Goal: Task Accomplishment & Management: Complete application form

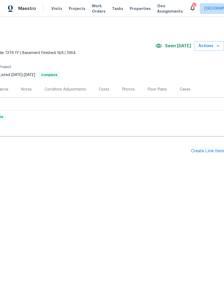
scroll to position [0, 80]
click at [199, 152] on div "Create Line Item" at bounding box center [207, 151] width 33 height 5
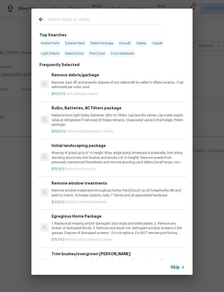
click at [52, 20] on input "text" at bounding box center [105, 20] width 114 height 8
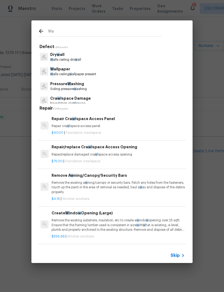
type input "W"
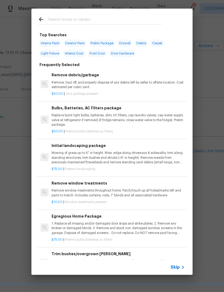
click at [46, 43] on span "Interior Paint" at bounding box center [50, 44] width 22 height 8
type input "Interior Paint"
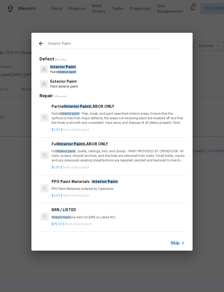
click at [54, 69] on span "Interior Paint" at bounding box center [63, 67] width 26 height 4
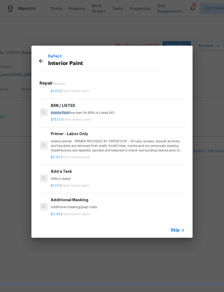
scroll to position [91, 1]
click at [60, 171] on h6 "Add a Task" at bounding box center [117, 172] width 133 height 6
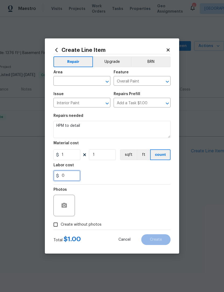
click at [53, 177] on input "0" at bounding box center [66, 175] width 27 height 11
click at [67, 152] on input "1" at bounding box center [66, 154] width 27 height 11
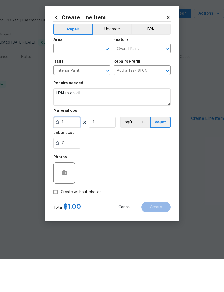
click at [66, 149] on input "1" at bounding box center [66, 154] width 27 height 11
click at [69, 149] on input "1" at bounding box center [66, 154] width 27 height 11
type input "100"
click at [91, 185] on div "Photos" at bounding box center [111, 202] width 117 height 35
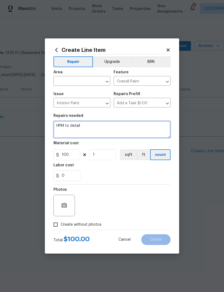
click at [86, 129] on textarea "HPM to detail" at bounding box center [111, 129] width 117 height 17
click at [87, 125] on textarea "HPM to detail" at bounding box center [111, 129] width 117 height 17
type textarea "Paint laundry room walls inside of garage."
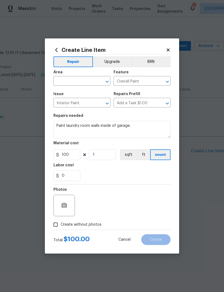
click at [92, 187] on div "Photos" at bounding box center [111, 202] width 117 height 35
click at [57, 84] on input "text" at bounding box center [74, 81] width 42 height 8
click at [62, 94] on li "Garage" at bounding box center [81, 93] width 57 height 9
type input "Garage"
click at [96, 181] on div "0" at bounding box center [111, 175] width 117 height 11
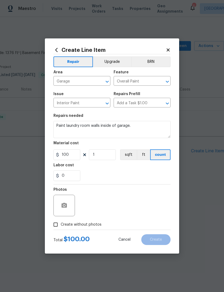
click at [54, 229] on input "Create without photos" at bounding box center [56, 225] width 10 height 10
checkbox input "true"
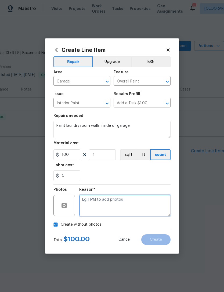
click at [83, 205] on textarea at bounding box center [124, 205] width 91 height 21
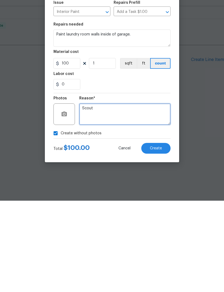
type textarea "Scout"
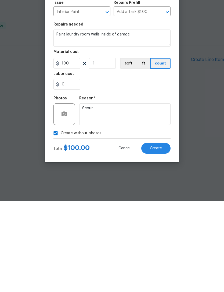
click at [84, 170] on div "0" at bounding box center [111, 175] width 117 height 11
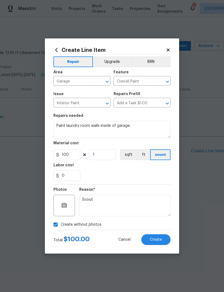
click at [156, 239] on span "Create" at bounding box center [156, 240] width 12 height 4
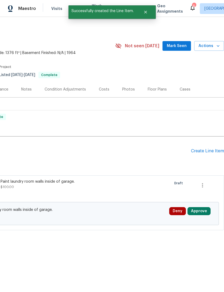
click at [205, 153] on div "Create Line Item" at bounding box center [207, 151] width 33 height 5
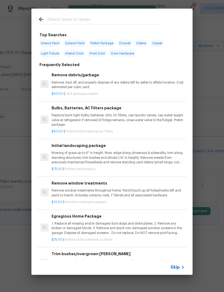
click at [51, 22] on input "text" at bounding box center [105, 20] width 114 height 8
type input "Electric"
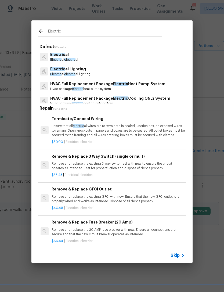
click at [58, 58] on p "Electric al electric al" at bounding box center [64, 60] width 28 height 5
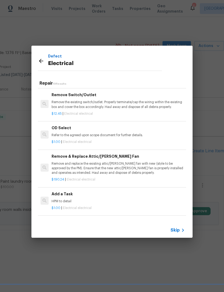
scroll to position [276, 0]
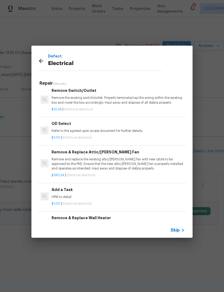
click at [56, 195] on p "HPM to detail" at bounding box center [118, 197] width 133 height 5
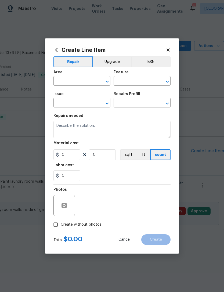
type input "Electrical"
type input "Add a Task $1.00"
type textarea "HPM to detail"
type input "1"
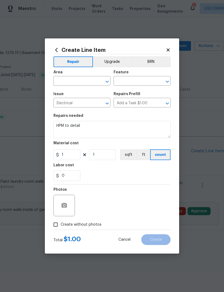
click at [63, 84] on input "text" at bounding box center [74, 81] width 42 height 8
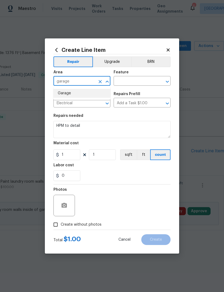
click at [58, 89] on li "Garage" at bounding box center [81, 93] width 57 height 9
type input "Garage"
click at [123, 80] on input "text" at bounding box center [135, 81] width 42 height 8
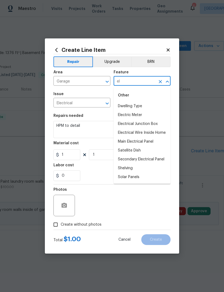
type input "e"
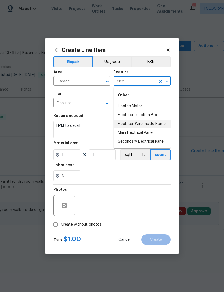
click at [122, 123] on li "Electrical Wire Inside Home" at bounding box center [142, 124] width 57 height 9
type input "Electrical Wire Inside Home"
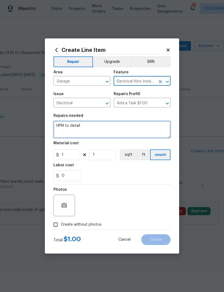
click at [82, 129] on textarea "HPM to detail" at bounding box center [111, 129] width 117 height 17
click at [89, 127] on textarea "HPM to detail" at bounding box center [111, 129] width 117 height 17
type textarea "p"
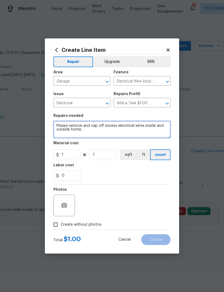
type textarea "Please remove and cap off excess electrical wires inside and outside home."
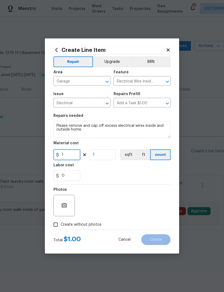
click at [66, 159] on input "1" at bounding box center [66, 154] width 27 height 11
type input "100"
click at [95, 183] on section "Repairs needed Please remove and cap off excess electrical wires inside and out…" at bounding box center [111, 148] width 117 height 74
click at [53, 227] on input "Create without photos" at bounding box center [56, 225] width 10 height 10
checkbox input "true"
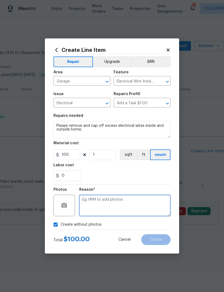
click at [90, 201] on textarea at bounding box center [124, 205] width 91 height 21
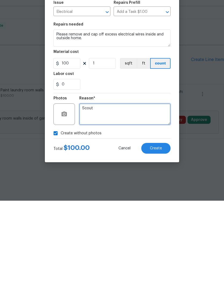
type textarea "Scout"
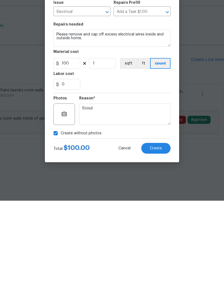
click at [157, 234] on button "Create" at bounding box center [155, 239] width 29 height 11
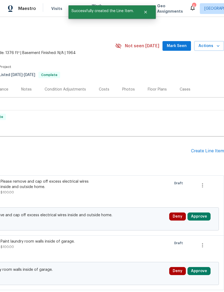
click at [213, 151] on div "Create Line Item" at bounding box center [207, 151] width 33 height 5
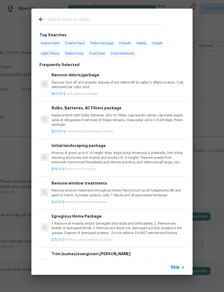
click at [57, 30] on div "Top Searches Interior Paint Exterior Paint Prelim Package Drywall Debris Carpet…" at bounding box center [111, 145] width 161 height 230
click at [50, 21] on input "text" at bounding box center [105, 20] width 114 height 8
type input "Irrigation"
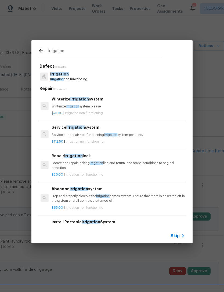
click at [54, 76] on span "Irrigation" at bounding box center [59, 74] width 19 height 4
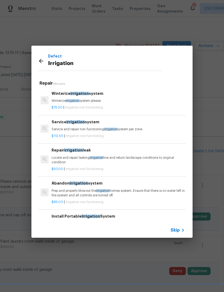
click at [52, 131] on p "Service and repair non-functioning irrigation system per zone." at bounding box center [118, 129] width 133 height 5
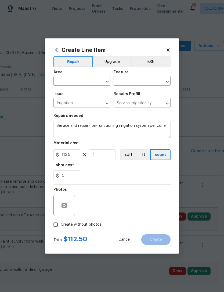
click at [60, 76] on div "Area" at bounding box center [81, 73] width 57 height 7
click at [58, 85] on input "text" at bounding box center [74, 81] width 42 height 8
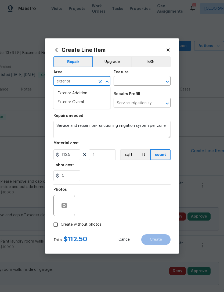
click at [62, 89] on li "Exterior Addition" at bounding box center [81, 93] width 57 height 9
type input "Exterior Addition"
click at [95, 83] on input "Exterior Addition" at bounding box center [74, 81] width 42 height 8
click at [97, 83] on button "Clear" at bounding box center [100, 82] width 8 height 8
click at [63, 101] on li "Exterior Overall" at bounding box center [81, 102] width 57 height 9
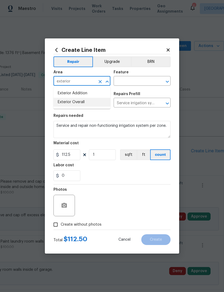
type input "Exterior Overall"
click at [118, 85] on input "text" at bounding box center [135, 81] width 42 height 8
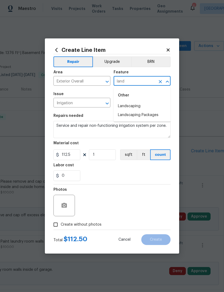
click at [115, 106] on li "Landscaping" at bounding box center [142, 106] width 57 height 9
type input "Landscaping"
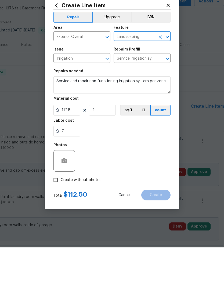
click at [55, 220] on input "Create without photos" at bounding box center [56, 225] width 10 height 10
checkbox input "true"
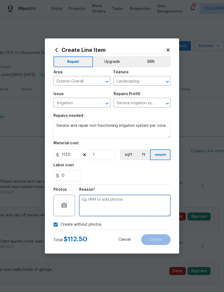
click at [87, 201] on textarea at bounding box center [124, 205] width 91 height 21
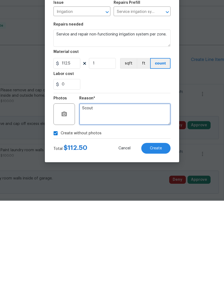
type textarea "Scout"
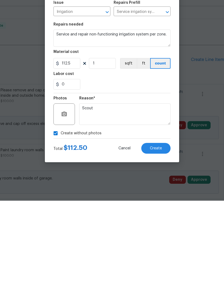
click at [93, 170] on div "0" at bounding box center [111, 175] width 117 height 11
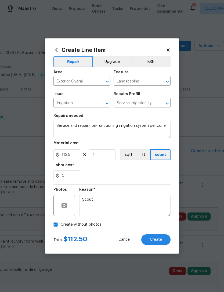
click at [157, 241] on span "Create" at bounding box center [156, 240] width 12 height 4
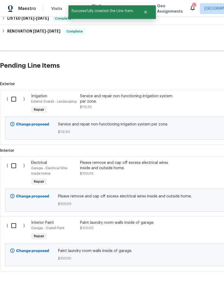
scroll to position [85, 0]
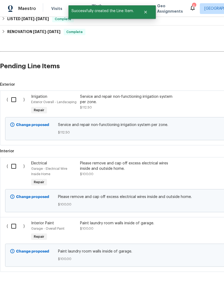
click at [12, 94] on input "checkbox" at bounding box center [15, 99] width 15 height 11
checkbox input "true"
click at [13, 161] on input "checkbox" at bounding box center [15, 166] width 15 height 11
checkbox input "true"
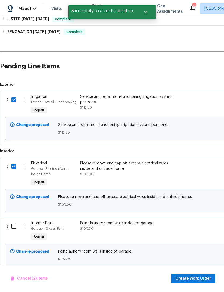
click at [11, 221] on input "checkbox" at bounding box center [15, 226] width 15 height 11
checkbox input "true"
click at [202, 278] on span "Create Work Order" at bounding box center [193, 278] width 36 height 7
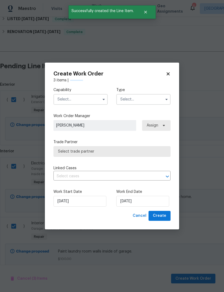
checkbox input "false"
click at [61, 99] on input "text" at bounding box center [80, 99] width 54 height 11
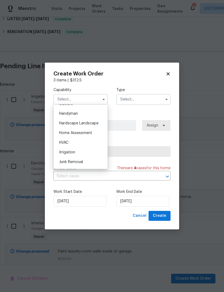
scroll to position [295, 0]
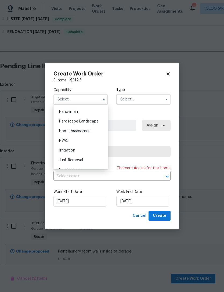
click at [58, 110] on div "Handyman" at bounding box center [81, 112] width 52 height 10
type input "Handyman"
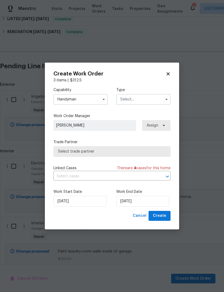
click at [152, 104] on input "text" at bounding box center [143, 99] width 54 height 11
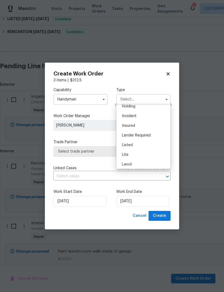
scroll to position [23, 0]
click at [138, 151] on div "Lite" at bounding box center [144, 156] width 52 height 10
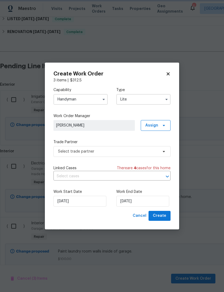
scroll to position [0, 0]
click at [153, 103] on input "Lite" at bounding box center [143, 99] width 54 height 11
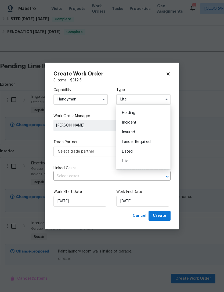
scroll to position [17, 0]
click at [139, 150] on div "Listed" at bounding box center [144, 152] width 52 height 10
type input "Listed"
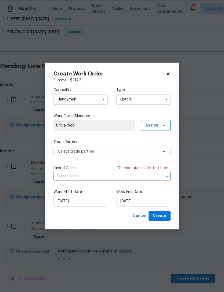
scroll to position [0, 0]
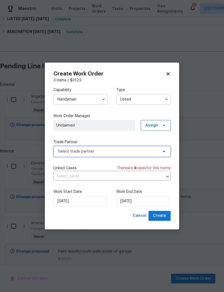
click at [64, 152] on span "Select trade partner" at bounding box center [108, 151] width 100 height 5
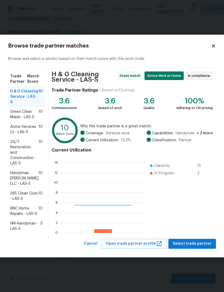
scroll to position [75, 85]
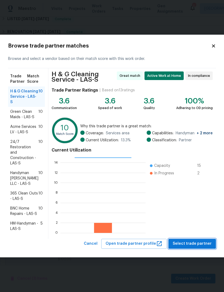
click at [203, 244] on span "Select trade partner" at bounding box center [192, 244] width 39 height 7
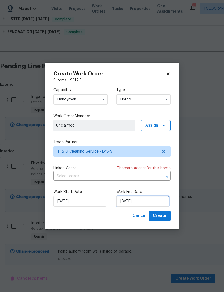
click at [148, 202] on input "8/29/2025" at bounding box center [142, 201] width 53 height 11
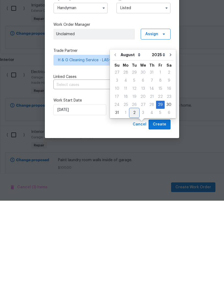
click at [131, 200] on div "2" at bounding box center [134, 204] width 9 height 8
type input "9/2/2025"
select select "8"
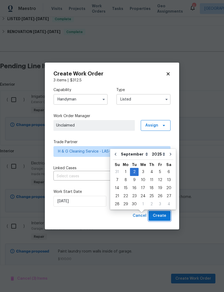
click at [161, 216] on span "Create" at bounding box center [159, 216] width 13 height 7
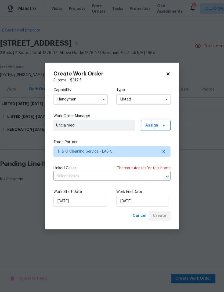
scroll to position [0, 0]
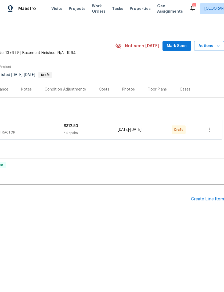
scroll to position [0, 80]
click at [210, 130] on icon "button" at bounding box center [209, 130] width 6 height 6
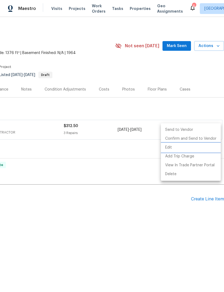
click at [199, 144] on li "Edit" at bounding box center [191, 147] width 60 height 9
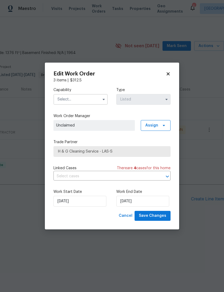
click at [167, 73] on icon at bounding box center [168, 73] width 5 height 5
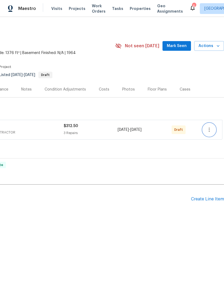
click at [210, 129] on icon "button" at bounding box center [209, 130] width 6 height 6
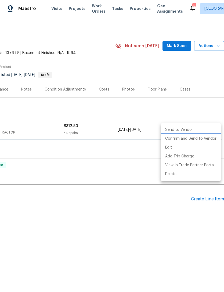
click at [199, 141] on li "Confirm and Send to Vendor" at bounding box center [191, 138] width 60 height 9
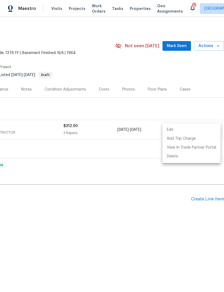
click at [162, 242] on div at bounding box center [112, 146] width 224 height 292
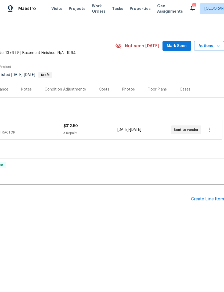
click at [180, 45] on span "Mark Seen" at bounding box center [177, 46] width 20 height 7
click at [127, 2] on div "Maestro Visits Projects Work Orders Tasks Properties Geo Assignments 6 Las Vega…" at bounding box center [112, 8] width 224 height 17
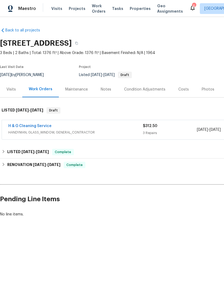
scroll to position [0, 0]
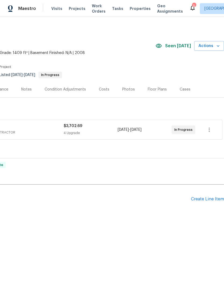
scroll to position [0, 80]
click at [218, 47] on icon "button" at bounding box center [218, 45] width 5 height 5
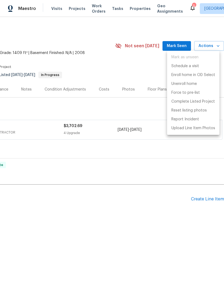
click at [159, 174] on div at bounding box center [112, 146] width 224 height 292
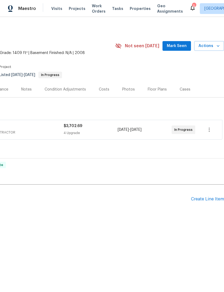
click at [182, 44] on span "Mark Seen" at bounding box center [177, 46] width 20 height 7
click at [214, 48] on span "Actions" at bounding box center [209, 46] width 21 height 7
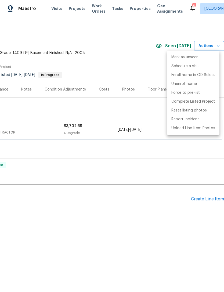
click at [162, 217] on div at bounding box center [112, 146] width 224 height 292
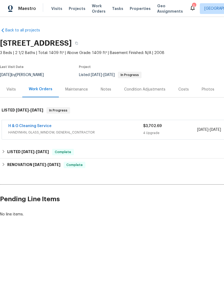
scroll to position [0, 0]
click at [24, 126] on link "H & G Cleaning Service" at bounding box center [29, 126] width 43 height 4
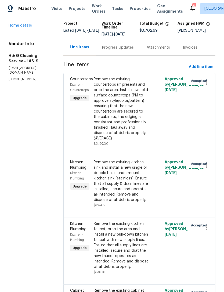
scroll to position [27, 0]
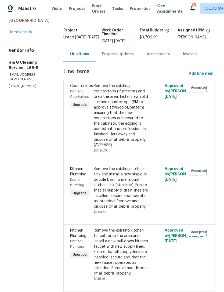
click at [115, 148] on div "Remove the existing countertops (if present) and prep the area. Install new sol…" at bounding box center [122, 115] width 56 height 64
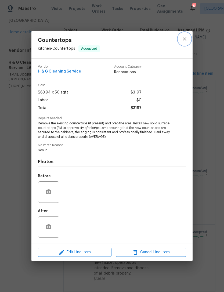
click at [184, 41] on icon "close" at bounding box center [184, 39] width 6 height 6
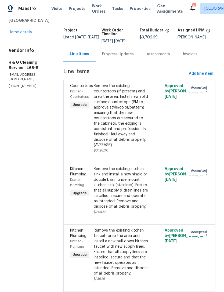
click at [108, 155] on div "Remove the existing countertops (if present) and prep the area. Install new sol…" at bounding box center [121, 118] width 59 height 73
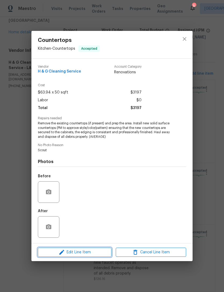
click at [60, 257] on button "Edit Line Item" at bounding box center [75, 252] width 74 height 9
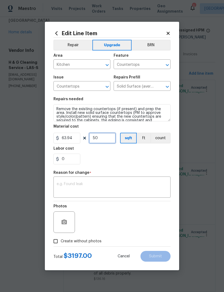
click at [101, 139] on input "50" at bounding box center [102, 138] width 27 height 11
type input "55"
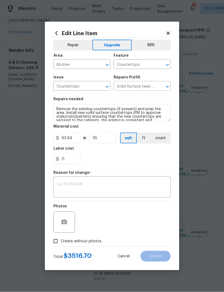
click at [109, 160] on div "0" at bounding box center [111, 159] width 117 height 11
click at [122, 262] on button "Cancel" at bounding box center [123, 256] width 29 height 11
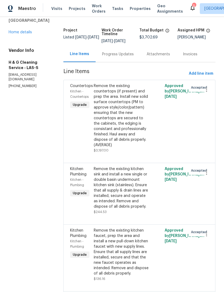
click at [118, 130] on div "Remove the existing countertops (if present) and prep the area. Install new sol…" at bounding box center [122, 115] width 56 height 64
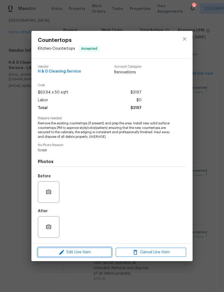
click at [74, 255] on span "Edit Line Item" at bounding box center [75, 252] width 70 height 7
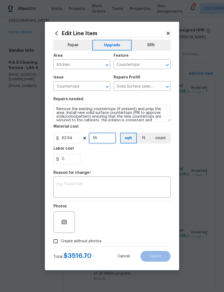
click at [101, 138] on input "55" at bounding box center [102, 138] width 27 height 11
click at [62, 188] on textarea at bounding box center [112, 187] width 111 height 11
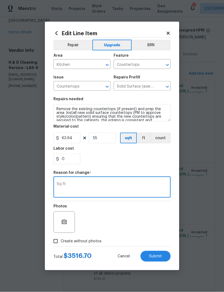
type textarea "Sq ft"
click at [159, 256] on span "Submit" at bounding box center [155, 256] width 13 height 4
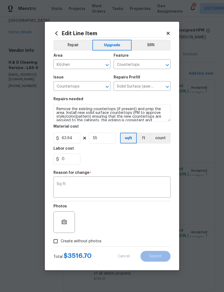
type input "50"
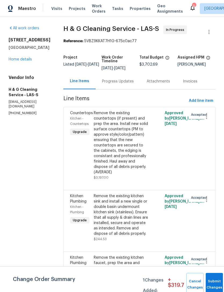
scroll to position [0, 0]
click at [116, 165] on div "Remove the existing countertops (if present) and prep the area. Install new sol…" at bounding box center [122, 142] width 56 height 64
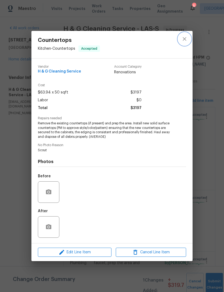
click at [185, 36] on icon "close" at bounding box center [184, 39] width 6 height 6
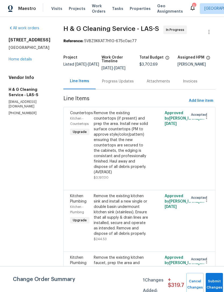
click at [118, 136] on div "Remove the existing countertops (if present) and prep the area. Install new sol…" at bounding box center [122, 142] width 56 height 64
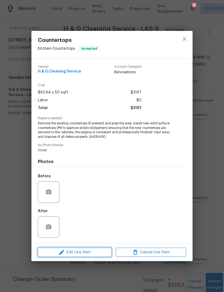
click at [59, 253] on icon "button" at bounding box center [62, 252] width 6 height 6
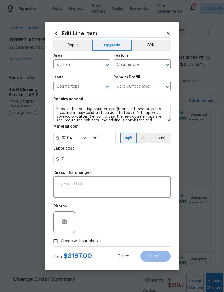
click at [169, 31] on icon at bounding box center [168, 33] width 5 height 5
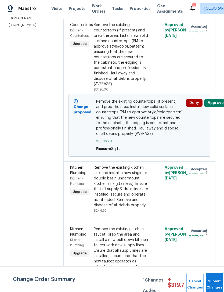
scroll to position [88, 0]
click at [220, 107] on button "Approve" at bounding box center [215, 103] width 23 height 8
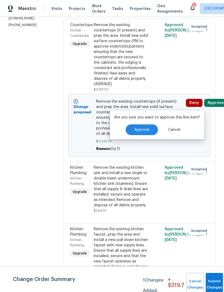
click at [133, 130] on button "Approve" at bounding box center [142, 129] width 32 height 11
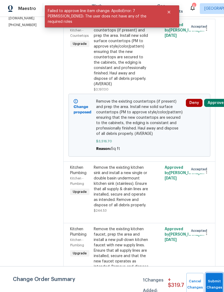
click at [216, 281] on button "Submit Changes" at bounding box center [214, 284] width 17 height 23
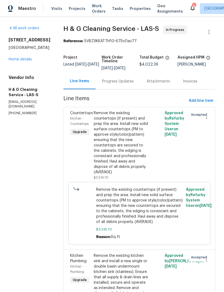
click at [118, 175] on div "Remove the existing countertops (if present) and prep the area. Install new sol…" at bounding box center [122, 142] width 56 height 64
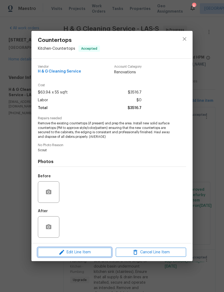
click at [59, 254] on icon "button" at bounding box center [62, 252] width 6 height 6
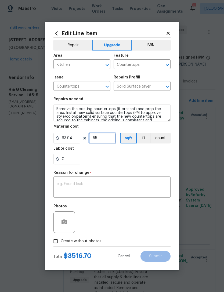
click at [104, 136] on input "55" at bounding box center [102, 138] width 27 height 11
click at [98, 139] on input "55" at bounding box center [102, 138] width 27 height 11
type input "57"
click at [97, 160] on div "0" at bounding box center [111, 159] width 117 height 11
click at [66, 182] on div "x ​" at bounding box center [111, 188] width 117 height 20
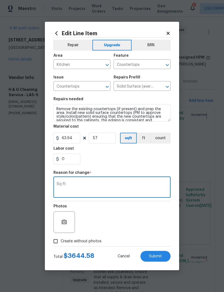
type textarea "Sq ft"
click at [103, 160] on div "0" at bounding box center [111, 159] width 117 height 11
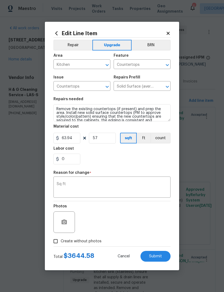
click at [163, 256] on button "Submit" at bounding box center [156, 256] width 30 height 11
type input "55"
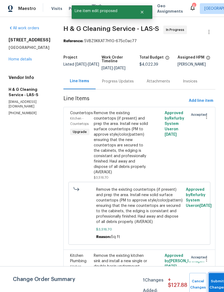
click at [213, 281] on button "Submit Changes" at bounding box center [217, 284] width 17 height 23
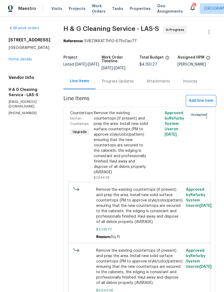
click at [198, 104] on span "Add line item" at bounding box center [201, 101] width 24 height 7
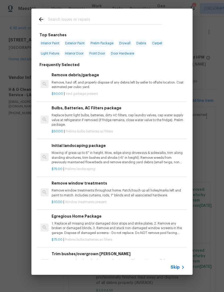
click at [56, 20] on input "text" at bounding box center [105, 20] width 114 height 8
type input "Initial clean"
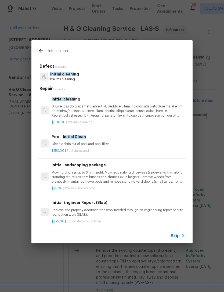
click at [51, 74] on span "Initial clean" at bounding box center [61, 74] width 23 height 4
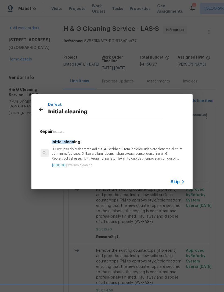
click at [56, 144] on span "Initial clean" at bounding box center [63, 142] width 23 height 4
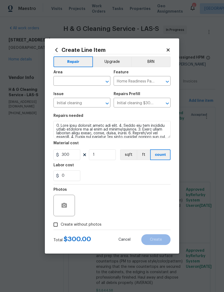
click at [61, 82] on input "text" at bounding box center [74, 81] width 42 height 8
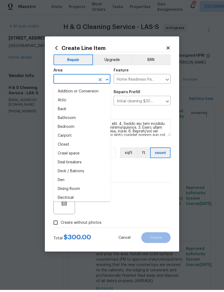
click at [168, 48] on icon at bounding box center [168, 49] width 3 height 3
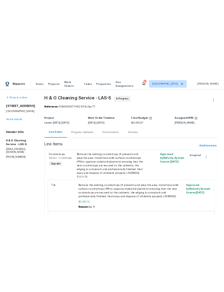
scroll to position [2, 0]
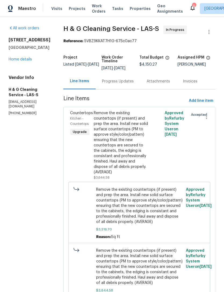
click at [14, 58] on link "Home details" at bounding box center [20, 60] width 23 height 4
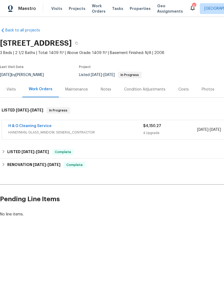
click at [131, 11] on span "Properties" at bounding box center [140, 8] width 21 height 5
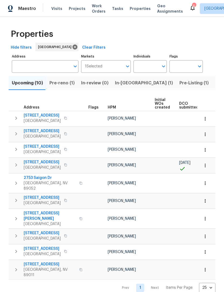
click at [69, 83] on span "Pre-reno (1)" at bounding box center [61, 83] width 25 height 8
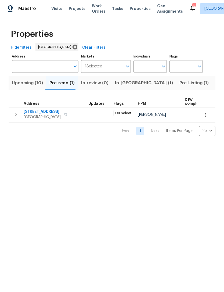
click at [23, 85] on span "Upcoming (10)" at bounding box center [27, 83] width 31 height 8
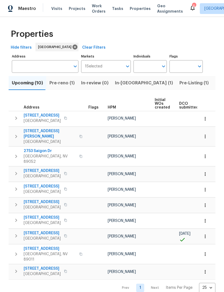
click at [24, 65] on input "Address" at bounding box center [41, 66] width 59 height 13
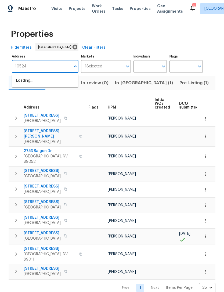
type input "10524"
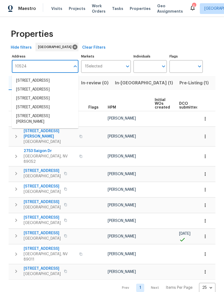
click at [23, 94] on li "10524 India Hawthorn Ave Las Vegas NV 89144" at bounding box center [45, 89] width 67 height 9
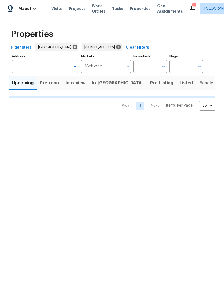
type input "10524 India Hawthorn Ave Las Vegas NV 89144"
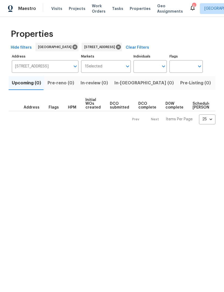
click at [217, 80] on span "Listed (1)" at bounding box center [226, 83] width 19 height 8
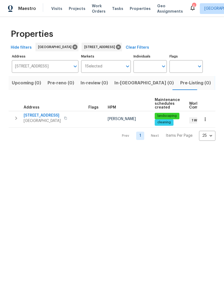
click at [29, 116] on span "10524 India Hawthorn Ave" at bounding box center [42, 115] width 37 height 5
click at [121, 46] on icon at bounding box center [119, 47] width 6 height 6
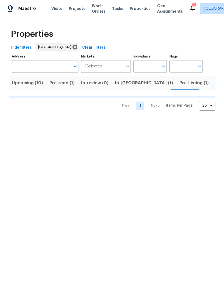
click at [21, 68] on input "Address" at bounding box center [41, 66] width 59 height 13
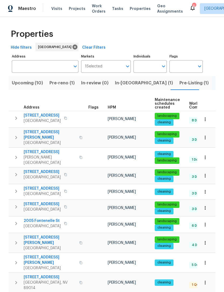
click at [23, 65] on input "Address" at bounding box center [41, 66] width 59 height 13
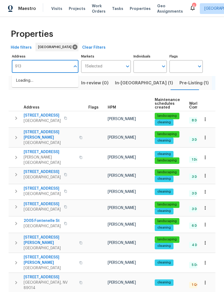
type input "9133"
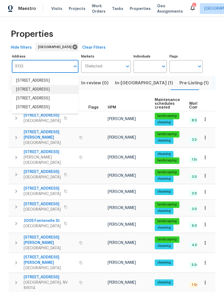
click at [17, 94] on li "9133 Black Beauty St Las Vegas NV 89113" at bounding box center [45, 89] width 67 height 9
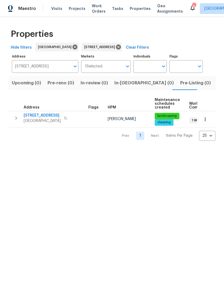
click at [39, 113] on span "[STREET_ADDRESS]" at bounding box center [42, 115] width 37 height 5
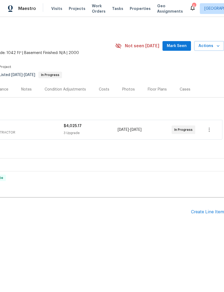
scroll to position [0, 80]
click at [175, 47] on span "Mark Seen" at bounding box center [177, 46] width 20 height 7
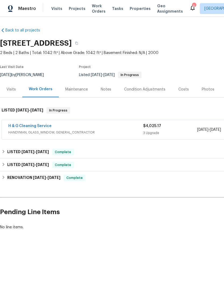
scroll to position [0, 0]
click at [33, 124] on link "H & G Cleaning Service" at bounding box center [29, 126] width 43 height 4
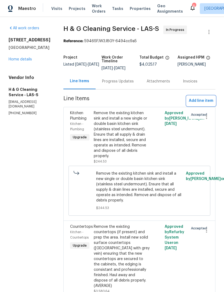
click at [196, 104] on span "Add line item" at bounding box center [201, 101] width 24 height 7
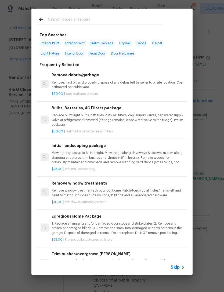
click at [49, 19] on input "text" at bounding box center [105, 20] width 114 height 8
type input "Initial"
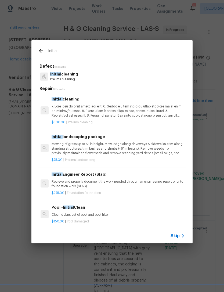
click at [56, 79] on p "Prelims cleaning" at bounding box center [64, 79] width 28 height 5
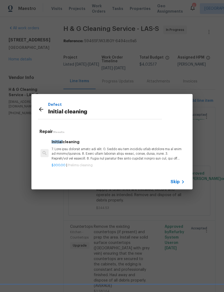
click at [56, 153] on p at bounding box center [118, 154] width 133 height 14
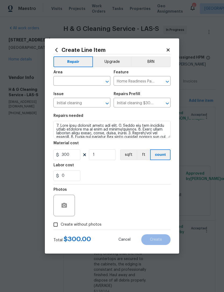
click at [59, 84] on input "text" at bounding box center [74, 81] width 42 height 8
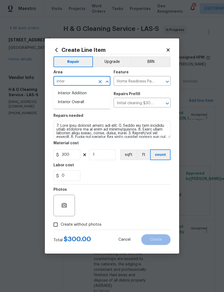
click at [62, 105] on li "Interior Overall" at bounding box center [81, 102] width 57 height 9
type input "Interior Overall"
click at [120, 84] on input "Home Readiness Packages" at bounding box center [135, 81] width 42 height 8
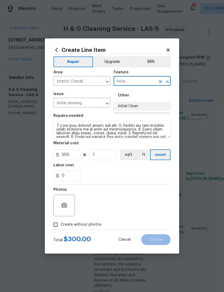
click at [121, 107] on li "Initial Clean" at bounding box center [142, 106] width 57 height 9
type input "Initial Clean"
click at [95, 182] on section "Repairs needed Material cost 300 1 sqft ft count Labor cost 0" at bounding box center [111, 148] width 117 height 74
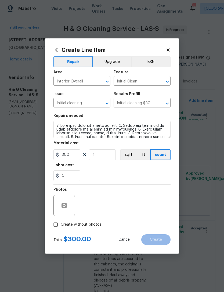
click at [55, 223] on input "Create without photos" at bounding box center [56, 225] width 10 height 10
checkbox input "true"
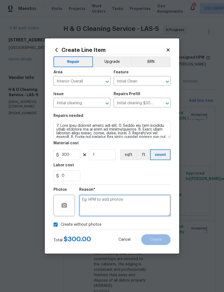
click at [92, 201] on textarea at bounding box center [124, 205] width 91 height 21
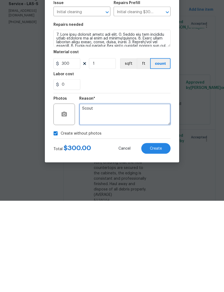
type textarea "Scout"
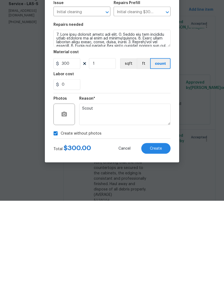
click at [94, 170] on div "0" at bounding box center [111, 175] width 117 height 11
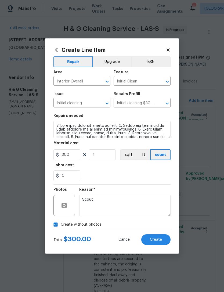
click at [152, 241] on span "Create" at bounding box center [156, 240] width 12 height 4
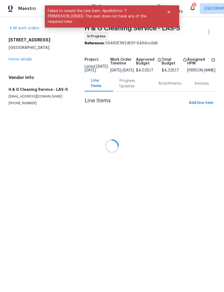
scroll to position [0, 0]
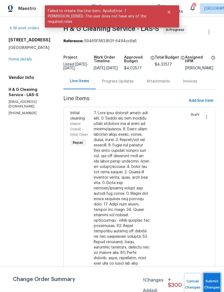
click at [209, 284] on span "Submit Changes" at bounding box center [212, 284] width 12 height 12
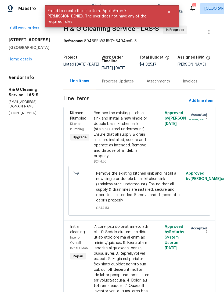
click at [12, 60] on link "Home details" at bounding box center [20, 60] width 23 height 4
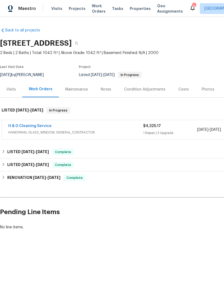
click at [101, 85] on div "Notes" at bounding box center [105, 89] width 23 height 16
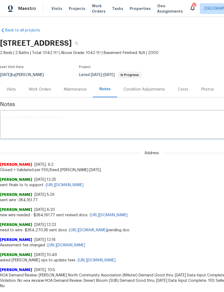
click at [24, 121] on textarea at bounding box center [151, 125] width 297 height 19
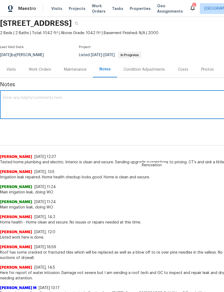
scroll to position [20, 0]
type textarea "G"
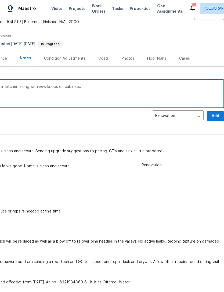
scroll to position [31, 80]
type textarea "Pricing approved upgrades to countertops in kitchen along with new knobs on cab…"
click at [218, 116] on span "Add" at bounding box center [215, 116] width 9 height 7
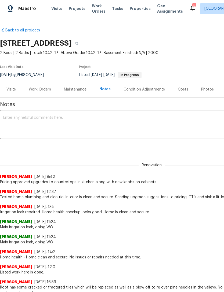
scroll to position [0, 0]
click at [146, 1] on div "Maestro Visits Projects Work Orders Tasks Properties Geo Assignments 6 Las Vega…" at bounding box center [112, 8] width 224 height 17
click at [34, 94] on div "Work Orders" at bounding box center [39, 89] width 35 height 16
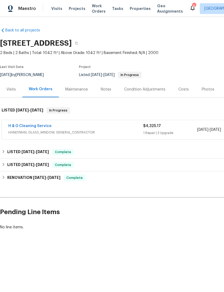
click at [19, 126] on link "H & G Cleaning Service" at bounding box center [29, 126] width 43 height 4
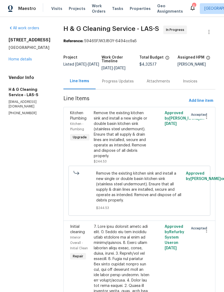
click at [18, 100] on div "Vendor Info H & G Cleaning Service - LAS-S hernandezcleaningservice2@gmail.com …" at bounding box center [30, 95] width 42 height 41
click at [207, 104] on span "Add line item" at bounding box center [201, 101] width 24 height 7
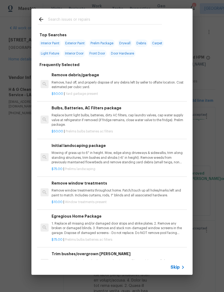
click at [55, 21] on input "text" at bounding box center [105, 20] width 114 height 8
type input "Cabinet"
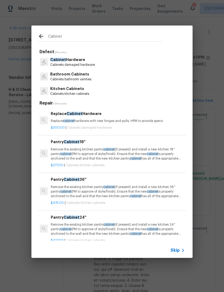
scroll to position [0, 1]
click at [56, 95] on p "Cabinets kitchen cabinets" at bounding box center [69, 94] width 39 height 5
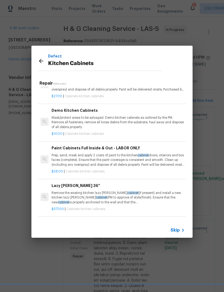
scroll to position [416, 0]
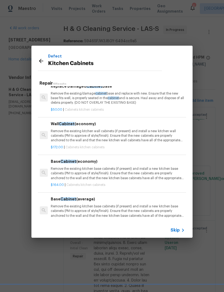
click at [38, 61] on icon at bounding box center [41, 61] width 6 height 6
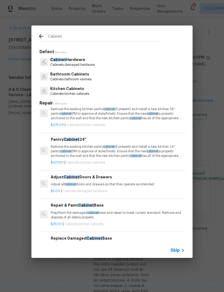
click at [38, 61] on div at bounding box center [44, 62] width 12 height 10
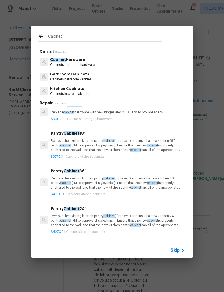
click at [59, 60] on span "Cabinet" at bounding box center [58, 60] width 16 height 4
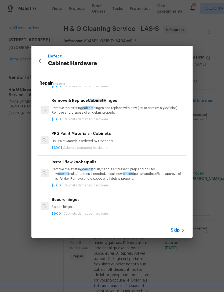
scroll to position [49, 0]
click at [62, 173] on p "Remove the existing cabinet pulls/handles if present; prep and drill for new ca…" at bounding box center [118, 174] width 133 height 14
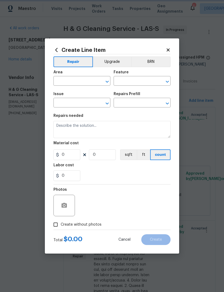
type input "Cabinets"
type input "Cabinet Hardware"
type input "Install New knobs/pulls $5.00"
type textarea "Remove the existing cabinet pulls/handles if present; prep and drill for new ca…"
type input "5"
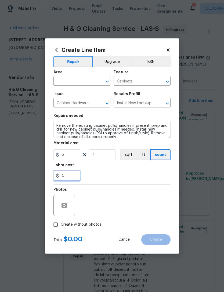
click at [62, 175] on input "0" at bounding box center [66, 175] width 27 height 11
click at [104, 158] on input "1" at bounding box center [102, 154] width 27 height 11
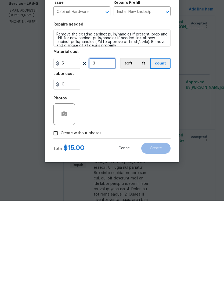
scroll to position [17, 0]
click at [104, 185] on div "Photos" at bounding box center [111, 202] width 117 height 35
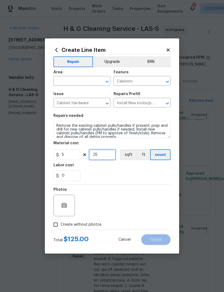
click at [106, 160] on input "25" at bounding box center [102, 154] width 27 height 11
click at [88, 180] on div "0" at bounding box center [111, 175] width 117 height 11
click at [101, 155] on input "30" at bounding box center [102, 154] width 27 height 11
type input "28"
click at [94, 181] on div "0" at bounding box center [111, 175] width 117 height 11
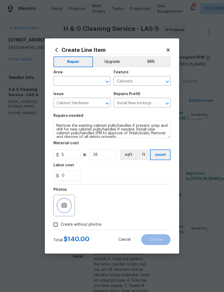
click at [62, 205] on icon "button" at bounding box center [64, 205] width 5 height 5
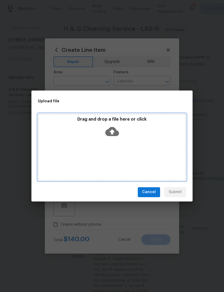
click at [113, 128] on icon at bounding box center [112, 131] width 14 height 9
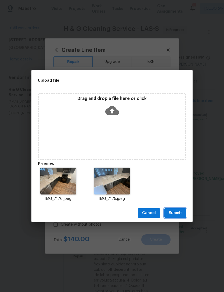
click at [172, 210] on span "Submit" at bounding box center [175, 213] width 13 height 7
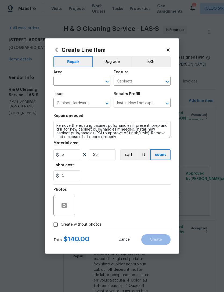
click at [60, 84] on input "text" at bounding box center [74, 81] width 42 height 8
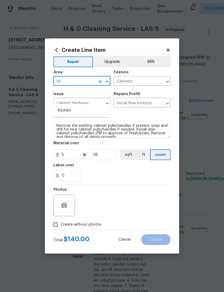
type input "kitc"
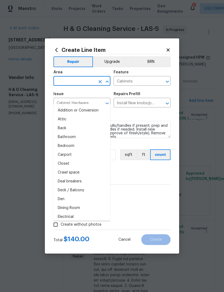
click at [61, 106] on li "Addition or Conversion" at bounding box center [81, 110] width 57 height 9
type input "Addition or Conversion"
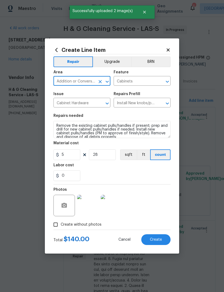
click at [98, 83] on icon "Clear" at bounding box center [100, 81] width 5 height 5
click at [65, 83] on input "text" at bounding box center [74, 81] width 42 height 8
click at [64, 106] on li "Kitchen" at bounding box center [81, 110] width 57 height 9
type input "Kitchen"
click at [108, 66] on button "Upgrade" at bounding box center [112, 61] width 38 height 11
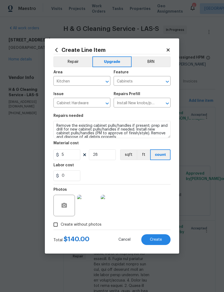
click at [153, 242] on span "Create" at bounding box center [156, 240] width 12 height 4
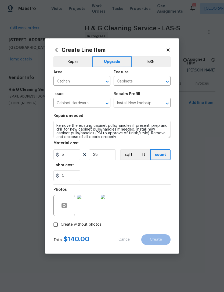
type input "0"
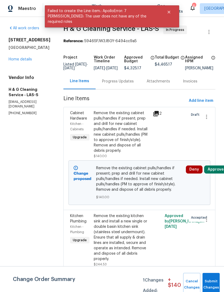
click at [214, 281] on button "Submit Changes" at bounding box center [211, 284] width 17 height 23
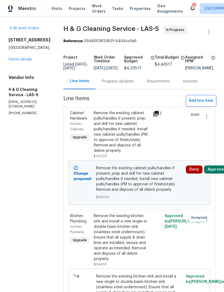
click at [193, 104] on span "Add line item" at bounding box center [201, 101] width 24 height 7
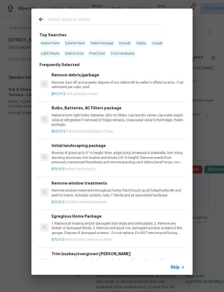
click at [53, 19] on input "text" at bounding box center [105, 20] width 114 height 8
type input "Initial"
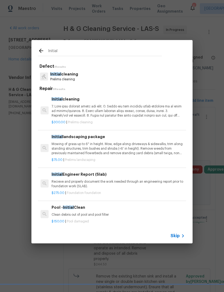
click at [55, 78] on p "Prelims cleaning" at bounding box center [64, 79] width 28 height 5
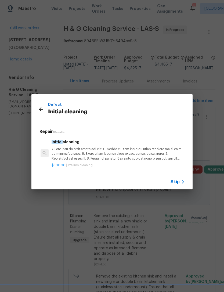
click at [56, 150] on p at bounding box center [118, 154] width 133 height 14
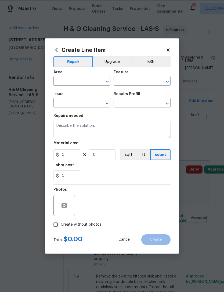
type input "Home Readiness Packages"
type input "Initial cleaning"
type input "Initial cleaning $300.00"
type textarea "1. Wipe down exterior doors and trim. 2. Clean out all exterior light fixtures …"
type input "300"
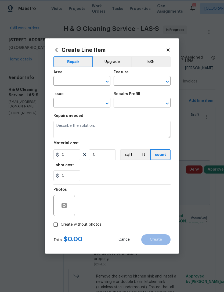
type input "1"
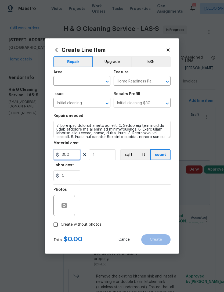
click at [54, 151] on input "300" at bounding box center [66, 154] width 27 height 11
click at [73, 151] on input "300" at bounding box center [66, 154] width 27 height 11
click at [69, 152] on input "300" at bounding box center [66, 154] width 27 height 11
click at [68, 155] on input "300" at bounding box center [66, 154] width 27 height 11
type input "150"
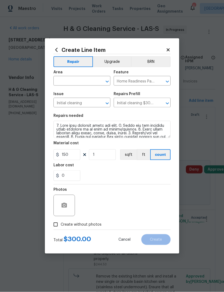
click at [92, 180] on div "0" at bounding box center [111, 175] width 117 height 11
click at [62, 80] on input "text" at bounding box center [74, 81] width 42 height 8
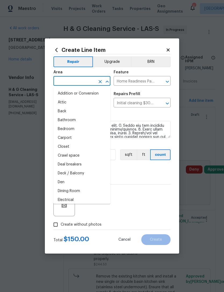
scroll to position [0, 0]
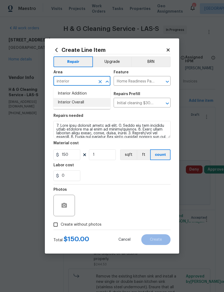
click at [60, 105] on li "Interior Overall" at bounding box center [81, 102] width 57 height 9
type input "Interior Overall"
click at [99, 173] on div "0" at bounding box center [111, 175] width 117 height 11
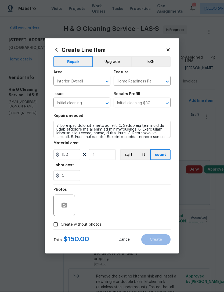
click at [157, 82] on button "Clear" at bounding box center [161, 82] width 8 height 8
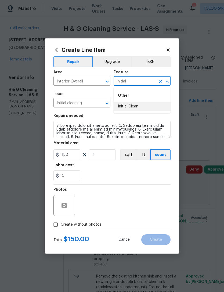
click at [121, 105] on li "Initial Clean" at bounding box center [142, 106] width 57 height 9
type input "Initial Clean"
click at [90, 188] on div "Photos" at bounding box center [111, 202] width 117 height 35
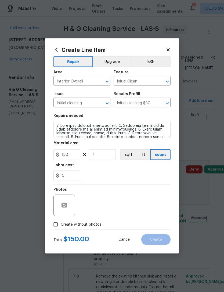
click at [57, 223] on input "Create without photos" at bounding box center [56, 225] width 10 height 10
checkbox input "true"
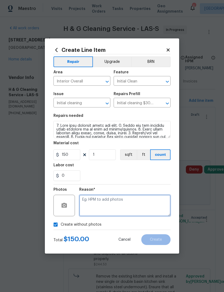
click at [84, 207] on textarea at bounding box center [124, 205] width 91 height 21
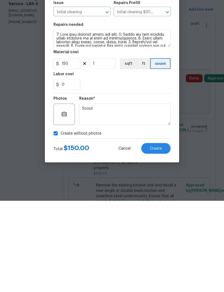
scroll to position [17, 0]
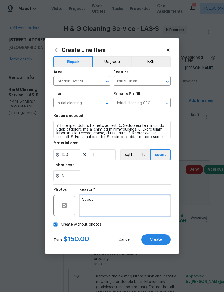
type textarea "Scout"
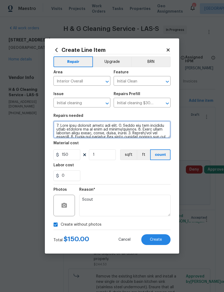
click at [55, 124] on textarea at bounding box center [111, 129] width 117 height 17
type textarea "Cleaning for kitchen and areas affected by dust from renovations. 1. Wipe down …"
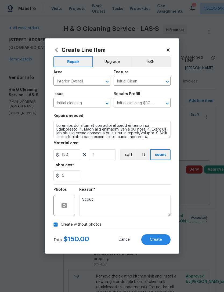
click at [104, 181] on div "0" at bounding box center [111, 175] width 117 height 11
click at [149, 245] on button "Create" at bounding box center [155, 239] width 29 height 11
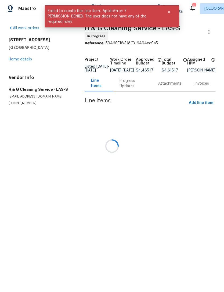
scroll to position [0, 0]
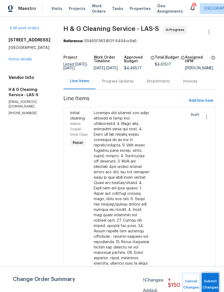
click at [210, 281] on button "Submit Changes" at bounding box center [210, 284] width 17 height 23
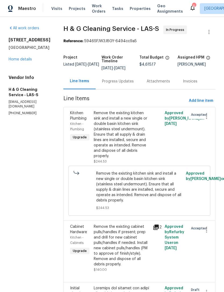
click at [10, 59] on link "Home details" at bounding box center [20, 60] width 23 height 4
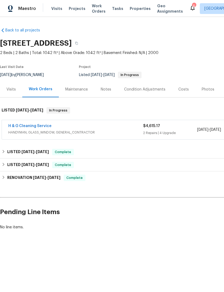
click at [23, 127] on link "H & G Cleaning Service" at bounding box center [29, 126] width 43 height 4
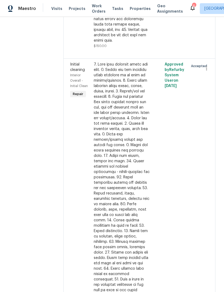
scroll to position [458, 0]
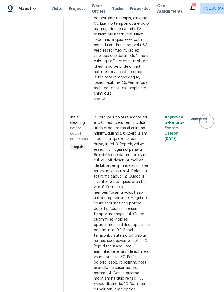
click at [211, 128] on button "button" at bounding box center [206, 121] width 13 height 13
click at [209, 177] on li "Cancel" at bounding box center [209, 176] width 21 height 9
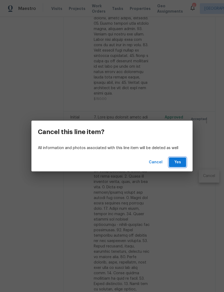
click at [177, 164] on span "Yes" at bounding box center [177, 162] width 9 height 7
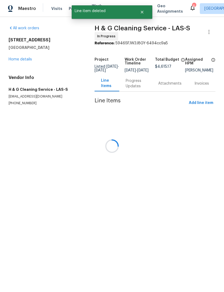
scroll to position [0, 0]
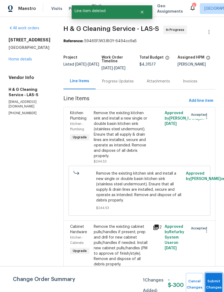
click at [214, 285] on span "Submit Changes" at bounding box center [214, 284] width 12 height 12
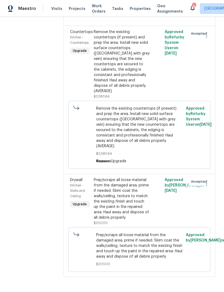
scroll to position [604, 0]
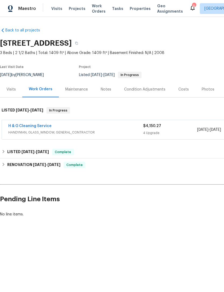
click at [16, 124] on link "H & G Cleaning Service" at bounding box center [29, 126] width 43 height 4
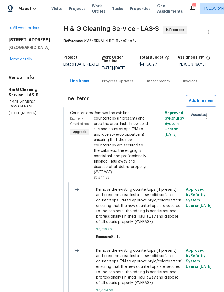
click at [195, 104] on span "Add line item" at bounding box center [201, 101] width 24 height 7
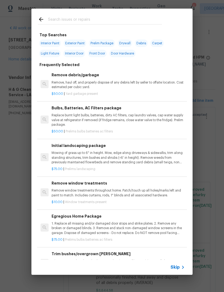
click at [54, 21] on input "text" at bounding box center [105, 20] width 114 height 8
type input "Angle"
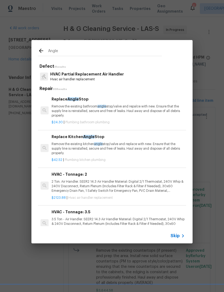
click at [54, 106] on p "Remove the existing bathroom angle stop/valve and repalce with new. Ensure that…" at bounding box center [118, 111] width 133 height 14
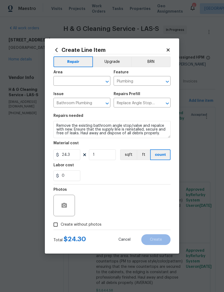
click at [56, 51] on icon at bounding box center [56, 50] width 6 height 6
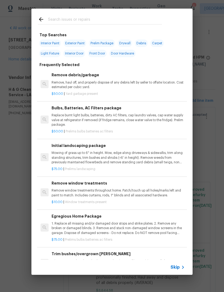
click at [57, 23] on input "text" at bounding box center [105, 20] width 114 height 8
type input "Angle"
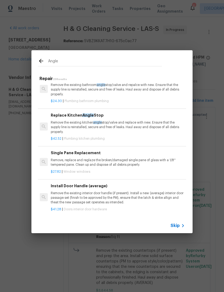
scroll to position [11, 1]
click at [54, 125] on p "Remove the existing kitchen angle stop/valve and replace with new. Ensure that …" at bounding box center [117, 127] width 133 height 14
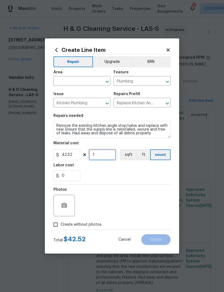
click at [99, 155] on input "1" at bounding box center [102, 154] width 27 height 11
type input "2"
click at [104, 185] on div "Photos" at bounding box center [111, 202] width 117 height 35
click at [67, 77] on input "text" at bounding box center [74, 81] width 42 height 8
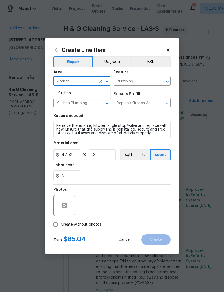
click at [71, 93] on li "Kitchen" at bounding box center [81, 93] width 57 height 9
type input "Kitchen"
click at [92, 173] on div "0" at bounding box center [111, 175] width 117 height 11
click at [57, 224] on input "Create without photos" at bounding box center [56, 225] width 10 height 10
checkbox input "true"
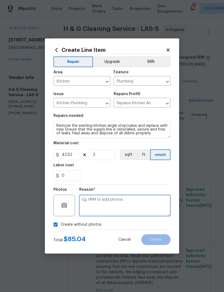
click at [94, 209] on textarea at bounding box center [124, 205] width 91 height 21
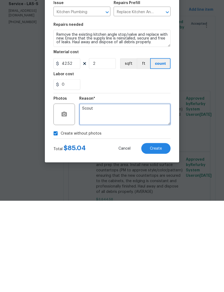
type textarea "Scout"
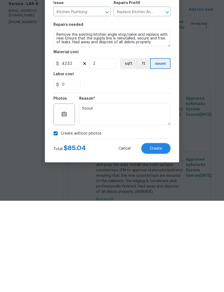
click at [98, 170] on div "0" at bounding box center [111, 175] width 117 height 11
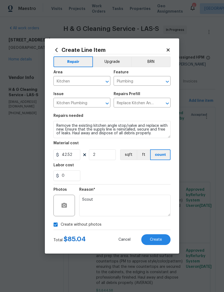
click at [153, 249] on div "Create Line Item Repair Upgrade BRN Area Kitchen ​ Feature Plumbing ​ Issue Kit…" at bounding box center [112, 145] width 134 height 215
click at [151, 245] on button "Create" at bounding box center [155, 239] width 29 height 11
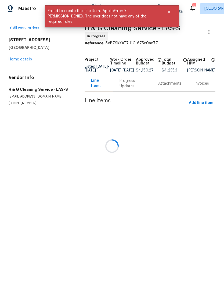
scroll to position [0, 0]
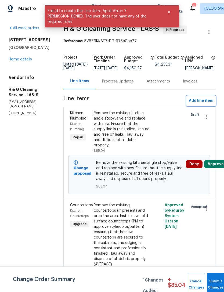
click at [198, 104] on span "Add line item" at bounding box center [201, 101] width 24 height 7
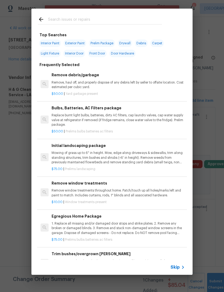
click at [55, 24] on input "text" at bounding box center [105, 20] width 114 height 8
click at [57, 25] on div at bounding box center [99, 19] width 137 height 21
click at [52, 21] on input "text" at bounding box center [105, 20] width 114 height 8
type input "Initial"
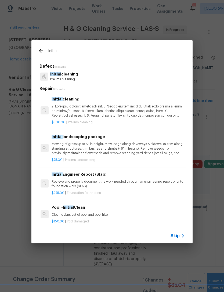
click at [55, 77] on p "Initial cleaning" at bounding box center [64, 74] width 28 height 6
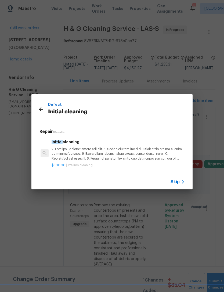
click at [51, 152] on div "Initial cleaning $300.00 | Prelims cleaning" at bounding box center [118, 153] width 135 height 30
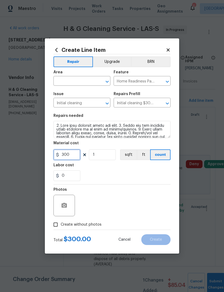
click at [57, 152] on input "300" at bounding box center [66, 154] width 27 height 11
click at [64, 85] on input "text" at bounding box center [74, 81] width 42 height 8
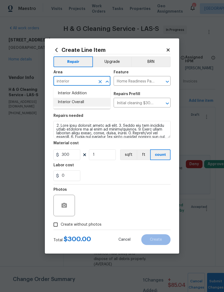
click at [65, 105] on li "Interior Overall" at bounding box center [81, 102] width 57 height 9
type input "Interior Overall"
click at [100, 174] on div "0" at bounding box center [111, 175] width 117 height 11
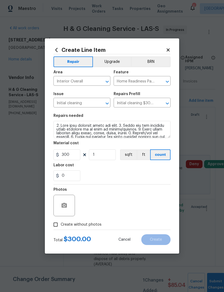
click at [126, 86] on div "Area Interior Overall ​ Feature Home Readiness Packages ​" at bounding box center [111, 78] width 117 height 22
click at [124, 79] on input "Home Readiness Packages" at bounding box center [135, 81] width 42 height 8
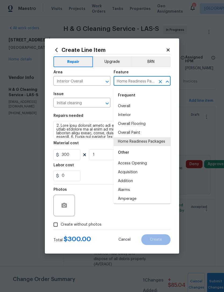
click at [123, 94] on div "Frequent" at bounding box center [142, 95] width 57 height 13
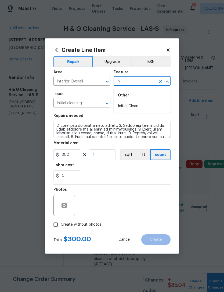
click at [122, 107] on li "Initial Clean" at bounding box center [142, 106] width 57 height 9
type input "Initial Clean"
click at [89, 171] on div "0" at bounding box center [111, 175] width 117 height 11
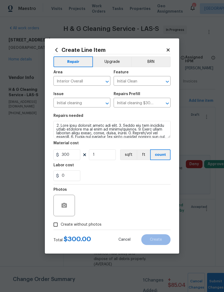
click at [56, 226] on input "Create without photos" at bounding box center [56, 225] width 10 height 10
checkbox input "true"
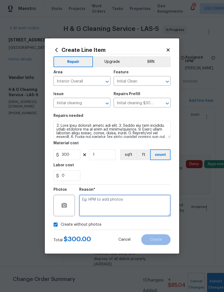
click at [86, 206] on textarea at bounding box center [124, 205] width 91 height 21
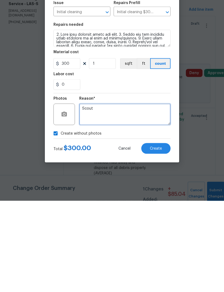
type textarea "Scout"
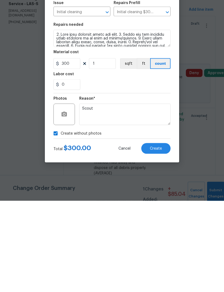
click at [94, 170] on div "0" at bounding box center [111, 175] width 117 height 11
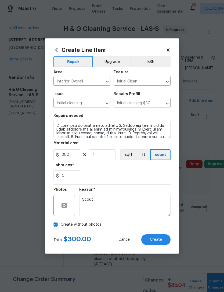
click at [152, 239] on span "Create" at bounding box center [156, 240] width 12 height 4
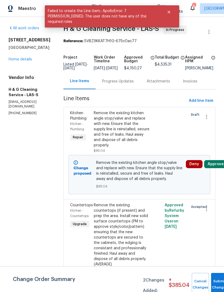
scroll to position [0, 0]
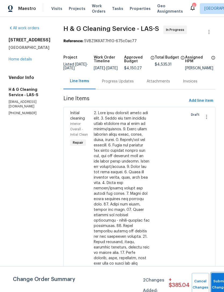
click at [214, 280] on button "Submit Changes" at bounding box center [219, 284] width 17 height 23
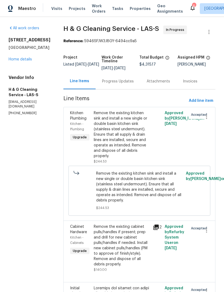
click at [17, 58] on link "Home details" at bounding box center [20, 60] width 23 height 4
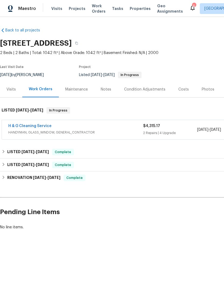
click at [130, 7] on span "Properties" at bounding box center [140, 8] width 21 height 5
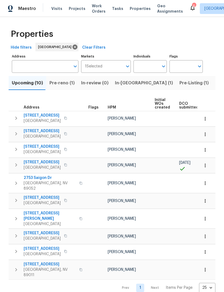
click at [169, 173] on td at bounding box center [165, 165] width 24 height 15
click at [35, 117] on span "[STREET_ADDRESS]" at bounding box center [42, 115] width 37 height 5
click at [206, 119] on icon "button" at bounding box center [205, 118] width 5 height 5
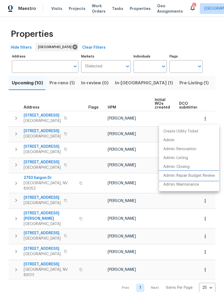
click at [171, 177] on p "Admin: Repair Budget Review" at bounding box center [189, 176] width 52 height 6
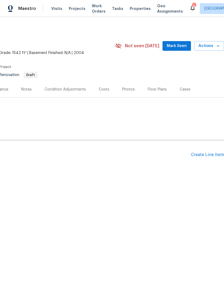
click at [199, 157] on div "Create Line Item" at bounding box center [207, 154] width 33 height 5
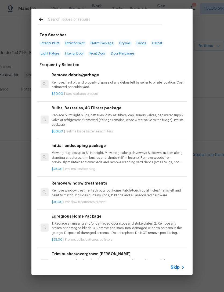
click at [35, 19] on div at bounding box center [99, 19] width 137 height 21
click at [35, 20] on div at bounding box center [99, 19] width 137 height 21
click at [32, 35] on div "Top Searches Interior Paint Exterior Paint Prelim Package Drywall Debris Carpet…" at bounding box center [111, 145] width 161 height 230
click at [19, 23] on div "Top Searches Interior Paint Exterior Paint Prelim Package Drywall Debris Carpet…" at bounding box center [112, 142] width 224 height 284
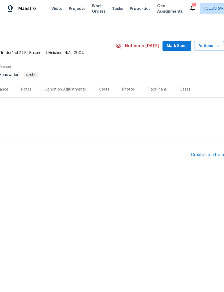
click at [199, 154] on div "Create Line Item" at bounding box center [207, 154] width 33 height 5
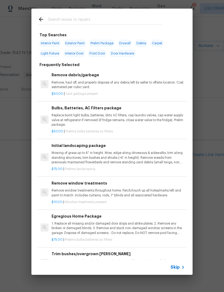
click at [53, 21] on input "text" at bounding box center [105, 20] width 114 height 8
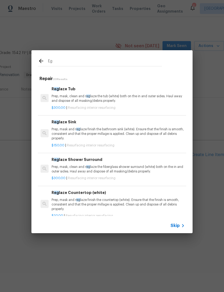
type input "E"
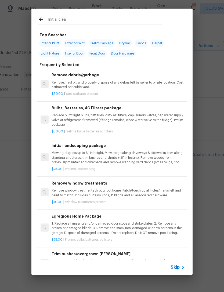
type input "Initial clean"
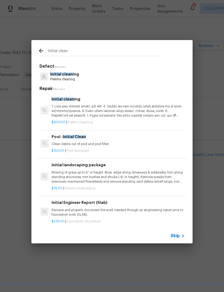
click at [55, 79] on p "Prelims cleaning" at bounding box center [64, 79] width 29 height 5
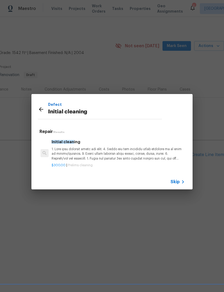
click at [66, 145] on div "Initial clean ing" at bounding box center [118, 150] width 133 height 22
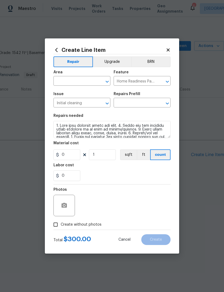
type input "Initial cleaning $300.00"
type input "300"
click at [58, 86] on span "Area ​" at bounding box center [81, 78] width 57 height 22
click at [60, 82] on input "text" at bounding box center [74, 81] width 42 height 8
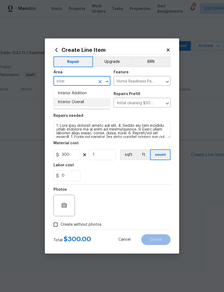
click at [60, 102] on li "Interior Overall" at bounding box center [81, 102] width 57 height 9
type input "Interior Overall"
click at [117, 80] on input "Home Readiness Packages" at bounding box center [135, 81] width 42 height 8
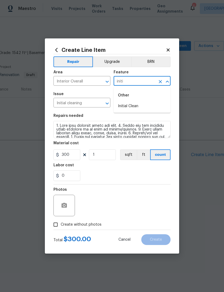
click at [120, 105] on li "Initial Clean" at bounding box center [142, 106] width 57 height 9
type input "Initial Clean"
click at [87, 178] on div "0" at bounding box center [111, 175] width 117 height 11
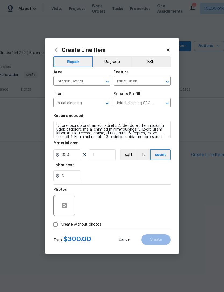
click at [57, 226] on input "Create without photos" at bounding box center [56, 225] width 10 height 10
checkbox input "true"
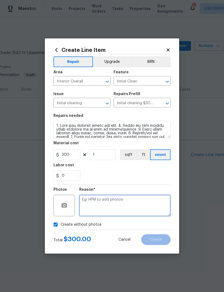
click at [92, 206] on textarea at bounding box center [124, 205] width 91 height 21
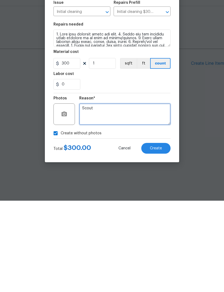
type textarea "Scout"
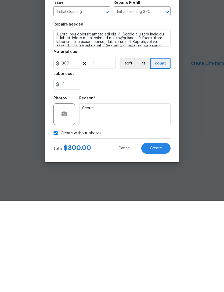
click at [100, 170] on div "0" at bounding box center [111, 175] width 117 height 11
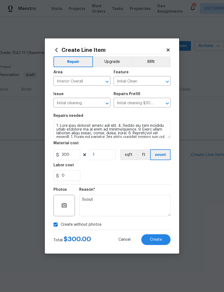
click at [150, 239] on span "Create" at bounding box center [156, 240] width 12 height 4
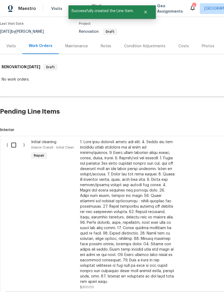
scroll to position [43, 0]
click at [13, 146] on input "checkbox" at bounding box center [15, 144] width 15 height 11
checkbox input "true"
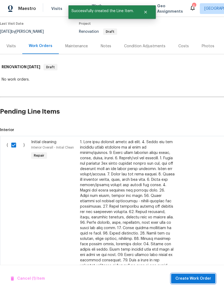
click at [178, 279] on span "Create Work Order" at bounding box center [193, 278] width 36 height 7
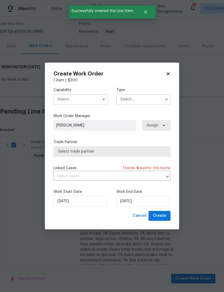
click at [59, 96] on input "text" at bounding box center [80, 99] width 54 height 11
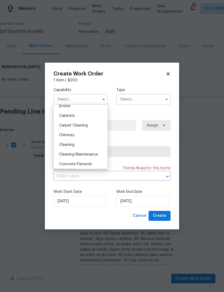
click at [63, 147] on div "Cleaning" at bounding box center [81, 145] width 52 height 10
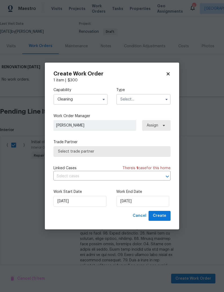
type input "Cleaning"
click at [120, 102] on input "text" at bounding box center [143, 99] width 54 height 11
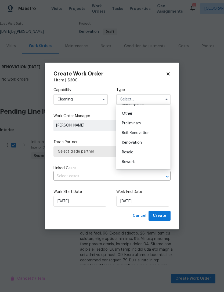
scroll to position [106, 0]
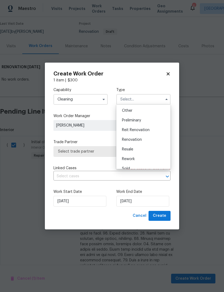
click at [124, 138] on span "Renovation" at bounding box center [132, 140] width 20 height 4
type input "Renovation"
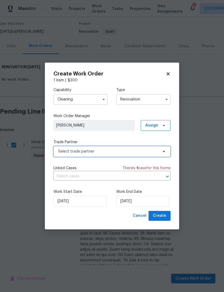
click at [60, 152] on span "Select trade partner" at bounding box center [108, 151] width 100 height 5
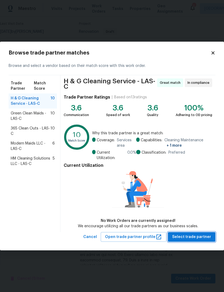
click at [185, 237] on span "Select trade partner" at bounding box center [191, 237] width 39 height 7
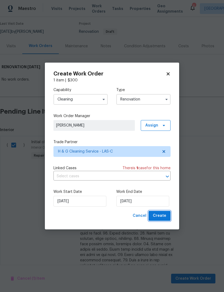
click at [158, 211] on button "Create" at bounding box center [160, 216] width 22 height 10
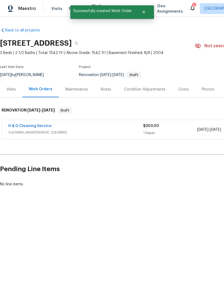
scroll to position [0, 0]
click at [103, 91] on div "Notes" at bounding box center [106, 89] width 10 height 5
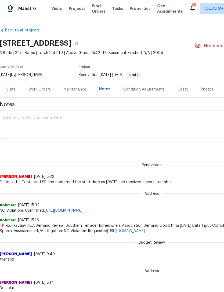
click at [27, 131] on textarea at bounding box center [151, 125] width 297 height 19
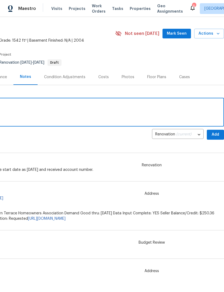
scroll to position [13, 80]
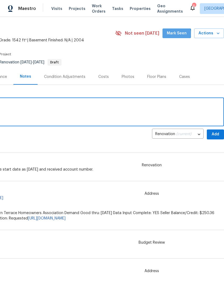
type textarea "FEWO Created"
click at [172, 35] on span "Mark Seen" at bounding box center [177, 33] width 20 height 7
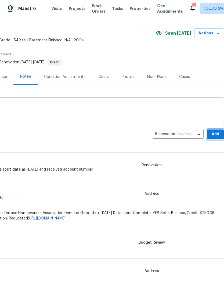
click at [213, 133] on span "Add" at bounding box center [215, 134] width 9 height 7
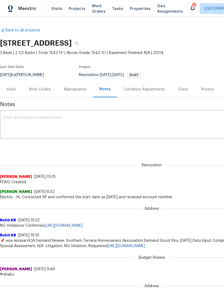
scroll to position [0, 0]
click at [33, 94] on div "Work Orders" at bounding box center [39, 89] width 35 height 16
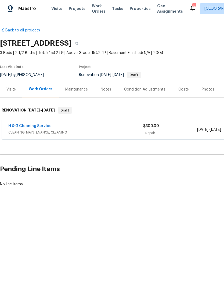
click at [130, 10] on span "Properties" at bounding box center [140, 8] width 21 height 5
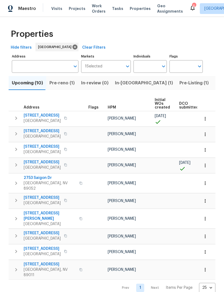
click at [204, 234] on icon "button" at bounding box center [205, 236] width 5 height 5
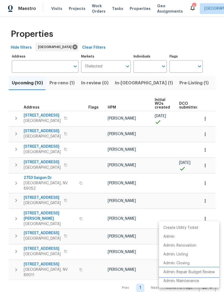
click at [173, 271] on p "Admin: Repair Budget Review" at bounding box center [189, 273] width 52 height 6
click at [41, 228] on div at bounding box center [112, 146] width 224 height 292
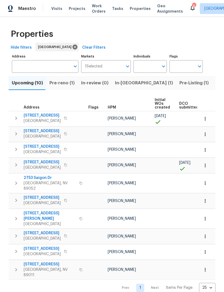
click at [38, 231] on span "9112 Harbor Wind Ave" at bounding box center [42, 233] width 37 height 5
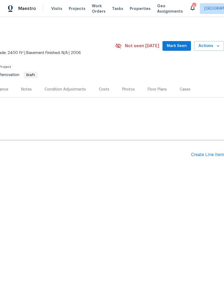
scroll to position [0, 80]
click at [196, 157] on div "Create Line Item" at bounding box center [207, 154] width 33 height 5
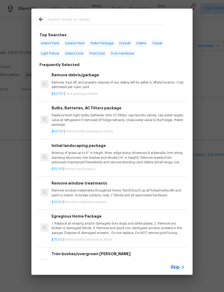
click at [51, 16] on input "text" at bounding box center [105, 20] width 114 height 8
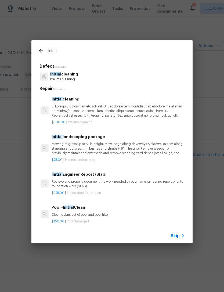
type input "Initial"
click at [48, 74] on div at bounding box center [44, 77] width 8 height 8
click at [51, 76] on span "Initial" at bounding box center [55, 74] width 11 height 4
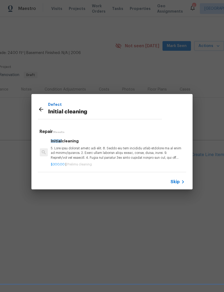
scroll to position [1, 1]
click at [56, 155] on p at bounding box center [117, 153] width 133 height 14
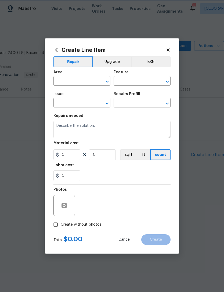
type input "Home Readiness Packages"
type input "Initial cleaning"
type input "Initial cleaning $300.00"
type textarea "1. Wipe down exterior doors and trim. 2. Clean out all exterior light fixtures …"
type input "300"
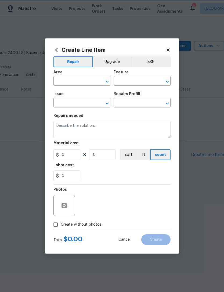
type input "1"
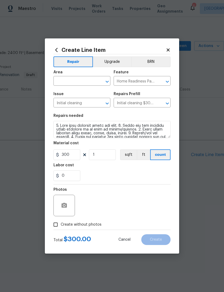
click at [60, 77] on input "text" at bounding box center [74, 81] width 42 height 8
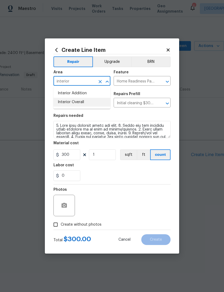
click at [66, 101] on li "Interior Overall" at bounding box center [81, 102] width 57 height 9
type input "Interior Overall"
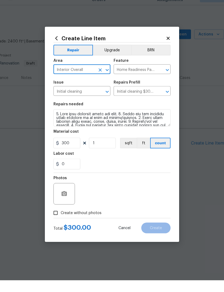
click at [120, 77] on input "Home Readiness Packages" at bounding box center [135, 81] width 42 height 8
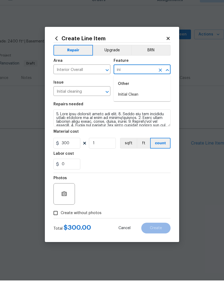
click at [125, 102] on li "Initial Clean" at bounding box center [142, 106] width 57 height 9
type input "Initial Clean"
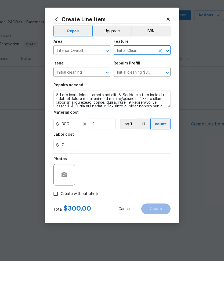
click at [57, 220] on input "Create without photos" at bounding box center [56, 225] width 10 height 10
checkbox input "true"
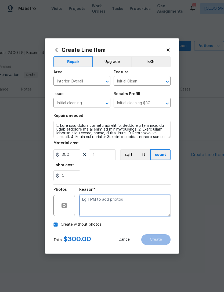
click at [95, 205] on textarea at bounding box center [124, 205] width 91 height 21
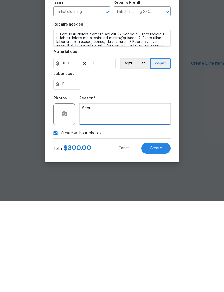
type textarea "Scout"
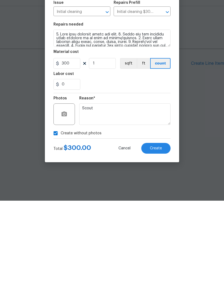
click at [97, 170] on div "0" at bounding box center [111, 175] width 117 height 11
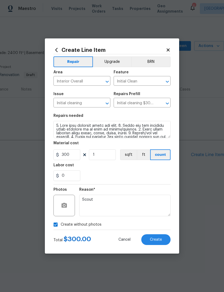
click at [155, 240] on span "Create" at bounding box center [156, 240] width 12 height 4
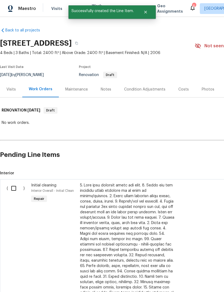
scroll to position [0, 0]
click at [12, 189] on input "checkbox" at bounding box center [15, 188] width 15 height 11
checkbox input "true"
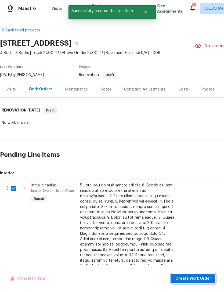
click at [206, 279] on span "Create Work Order" at bounding box center [193, 278] width 36 height 7
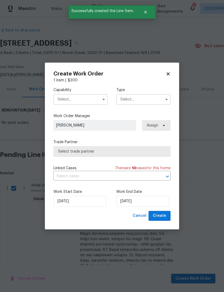
click at [60, 102] on input "text" at bounding box center [80, 99] width 54 height 11
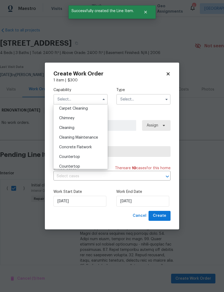
scroll to position [62, 0]
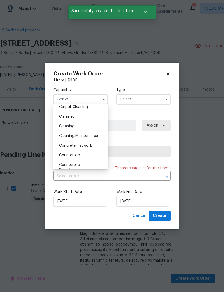
click at [62, 126] on span "Cleaning" at bounding box center [66, 126] width 15 height 4
type input "Cleaning"
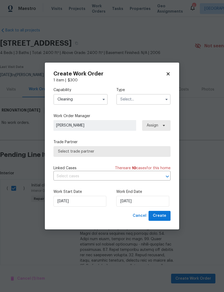
click at [122, 100] on input "text" at bounding box center [143, 99] width 54 height 11
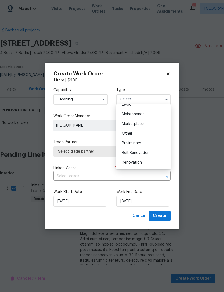
scroll to position [87, 0]
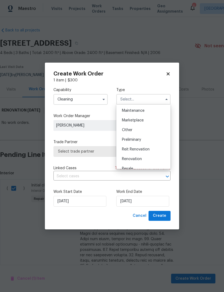
click at [123, 159] on span "Renovation" at bounding box center [132, 159] width 20 height 4
type input "Renovation"
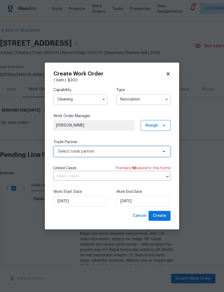
click at [61, 152] on span "Select trade partner" at bounding box center [108, 151] width 100 height 5
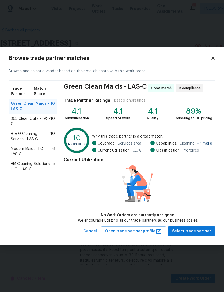
click at [9, 137] on div "H & G Cleaning Service - LAS-C 10" at bounding box center [33, 136] width 48 height 15
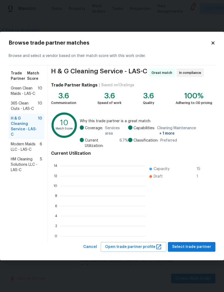
scroll to position [75, 85]
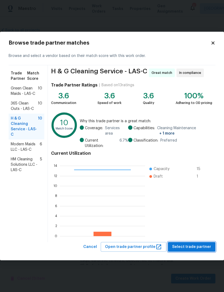
click at [203, 252] on button "Select trade partner" at bounding box center [192, 247] width 48 height 10
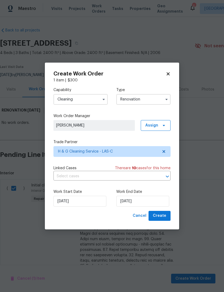
click at [63, 97] on input "Cleaning" at bounding box center [80, 99] width 54 height 11
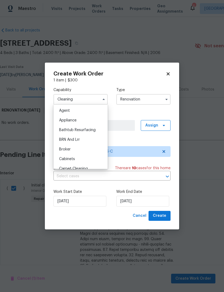
click at [59, 99] on input "Cleaning" at bounding box center [80, 99] width 54 height 11
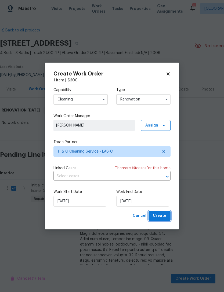
click at [164, 216] on span "Create" at bounding box center [159, 216] width 13 height 7
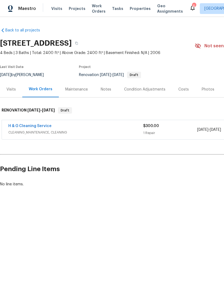
scroll to position [0, 0]
click at [103, 89] on div "Notes" at bounding box center [106, 89] width 10 height 5
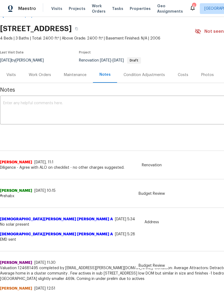
scroll to position [15, 0]
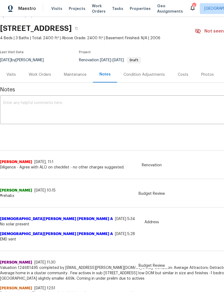
click at [19, 116] on textarea at bounding box center [151, 110] width 297 height 19
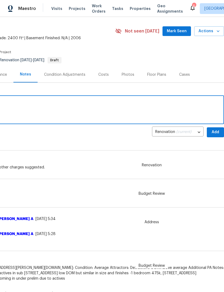
scroll to position [15, 80]
type textarea "FEWO created"
click at [216, 131] on span "Add" at bounding box center [215, 132] width 9 height 7
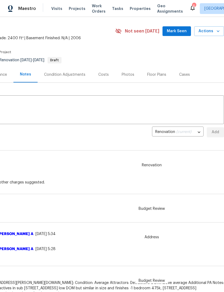
click at [178, 27] on button "Mark Seen" at bounding box center [177, 31] width 28 height 10
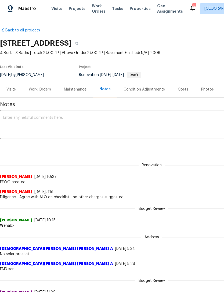
scroll to position [0, 0]
click at [38, 91] on div "Work Orders" at bounding box center [40, 89] width 22 height 5
